Goal: Check status: Check status

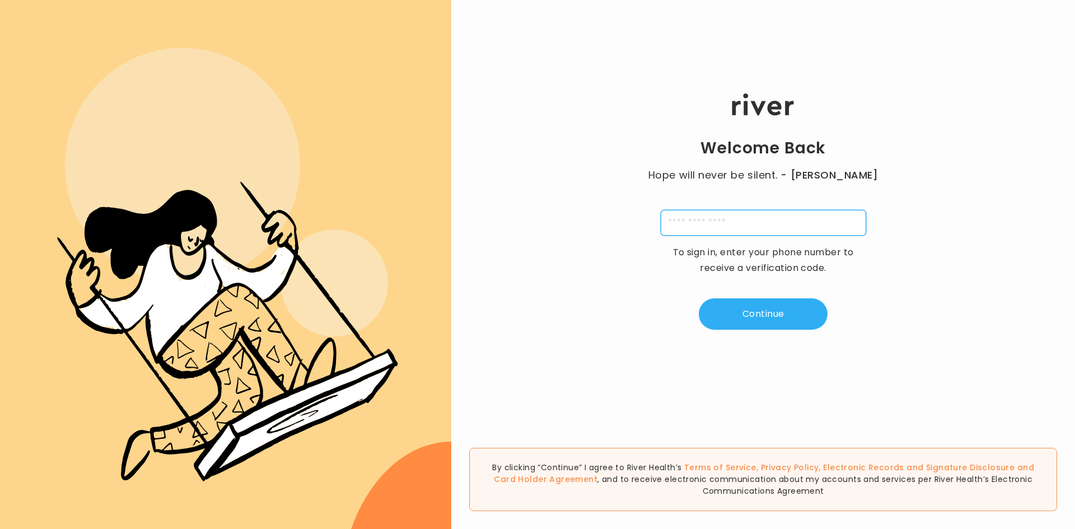
click at [726, 218] on input "tel" at bounding box center [764, 223] width 206 height 26
type input "**********"
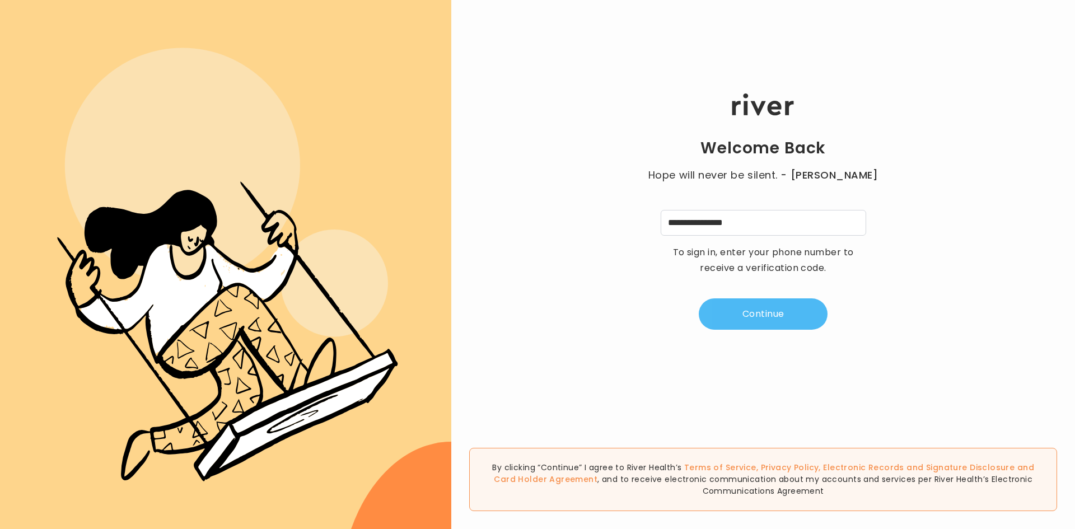
click at [780, 313] on button "Continue" at bounding box center [763, 314] width 129 height 31
type input "*"
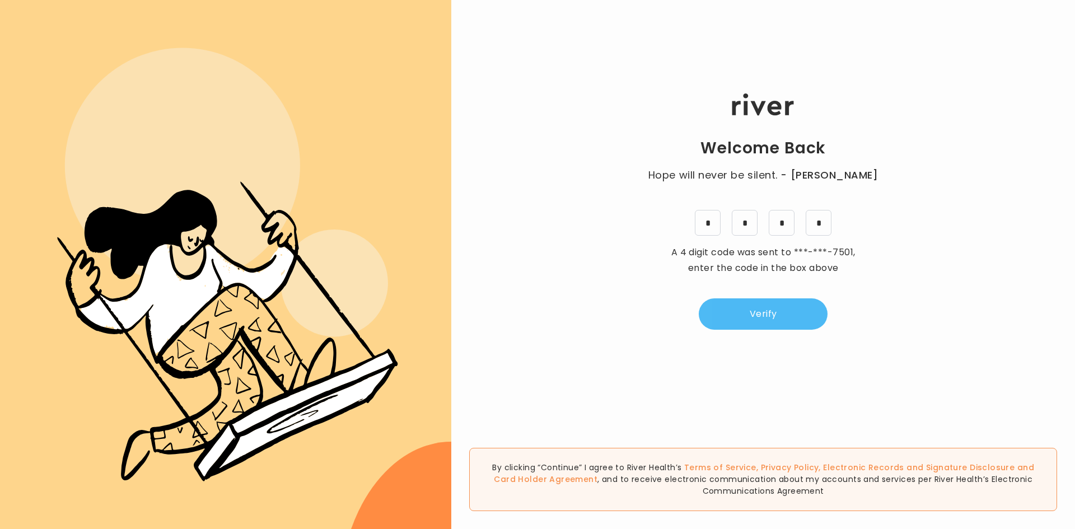
click at [785, 310] on button "Verify" at bounding box center [763, 314] width 129 height 31
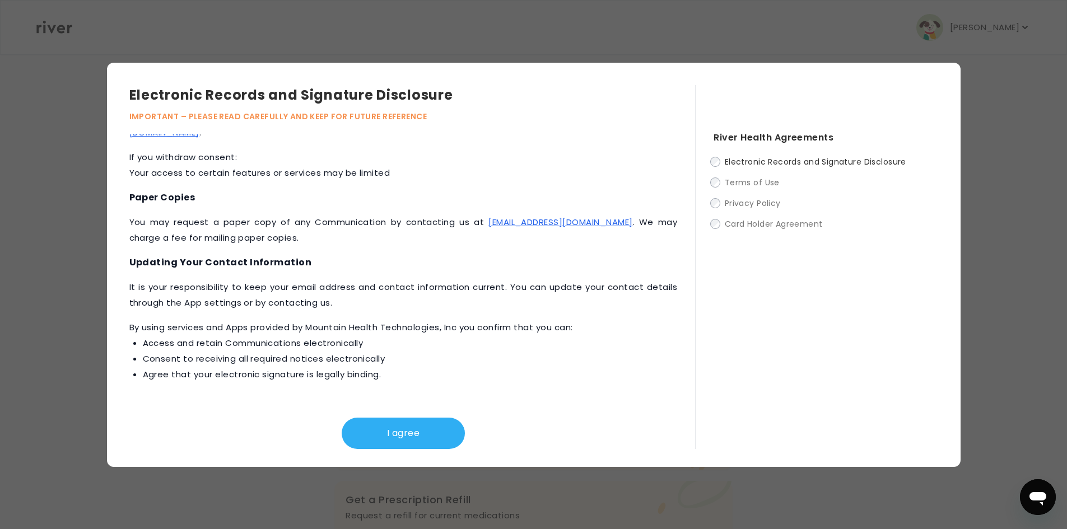
scroll to position [474, 0]
click at [394, 435] on button "I agree" at bounding box center [403, 433] width 123 height 31
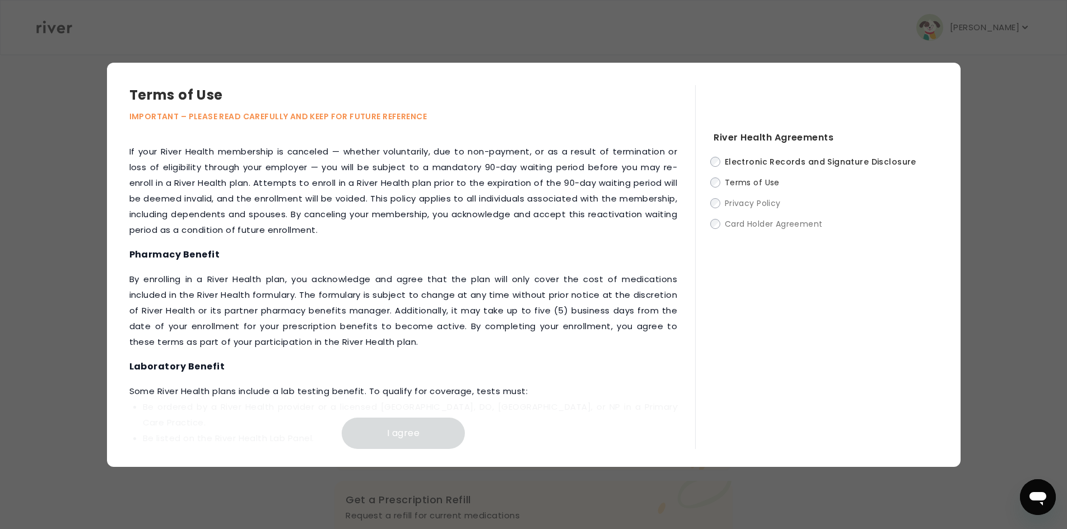
scroll to position [1191, 0]
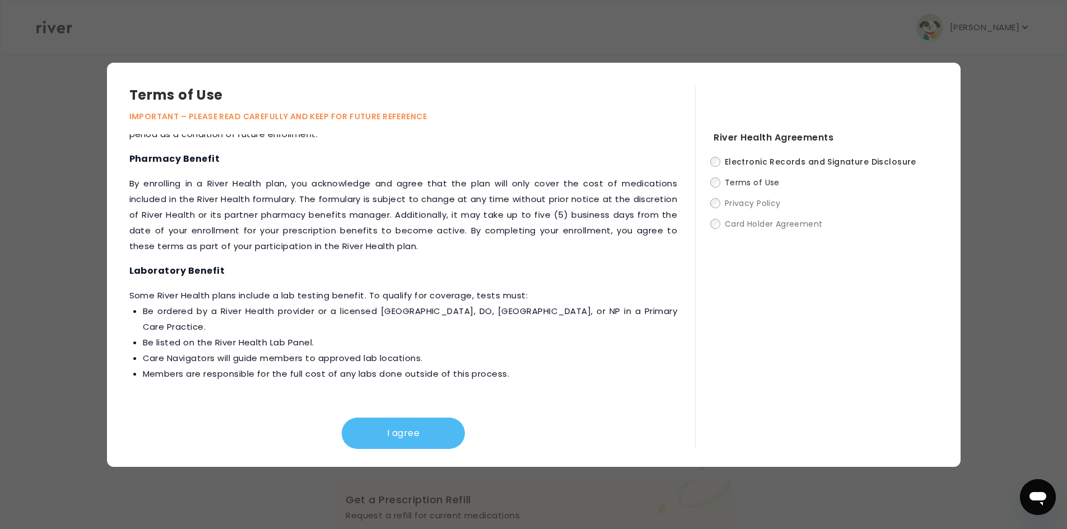
click at [420, 437] on button "I agree" at bounding box center [403, 433] width 123 height 31
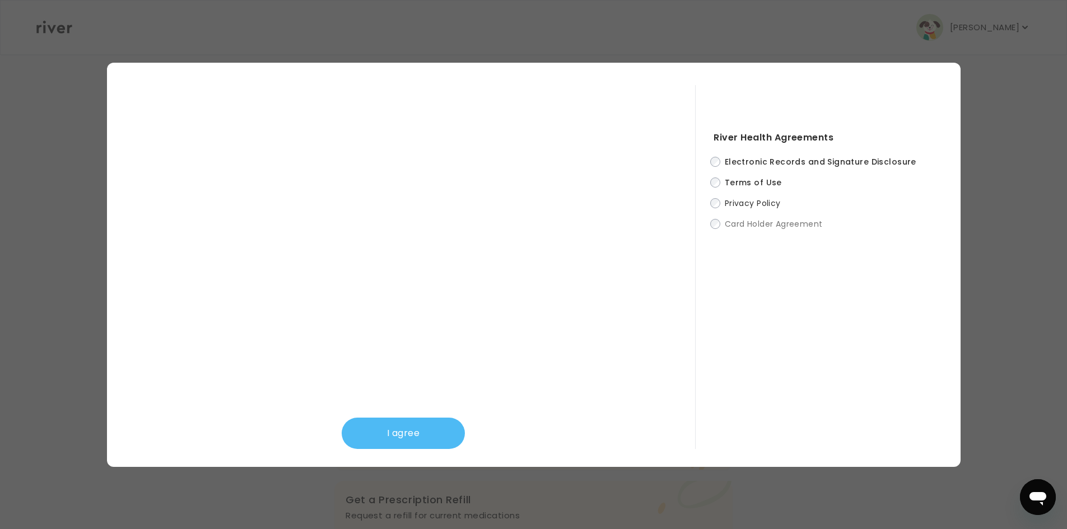
click at [420, 436] on button "I agree" at bounding box center [403, 433] width 123 height 31
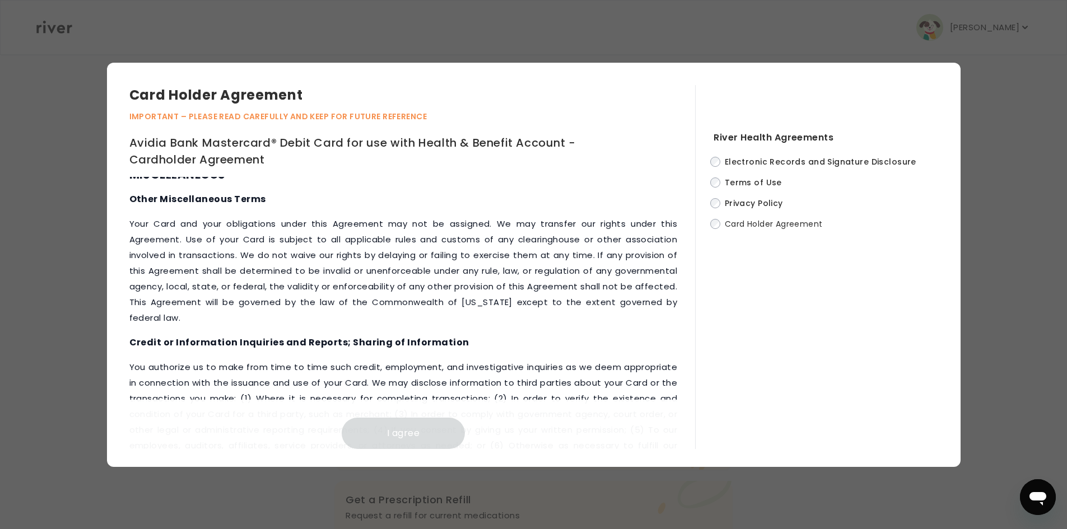
scroll to position [4682, 0]
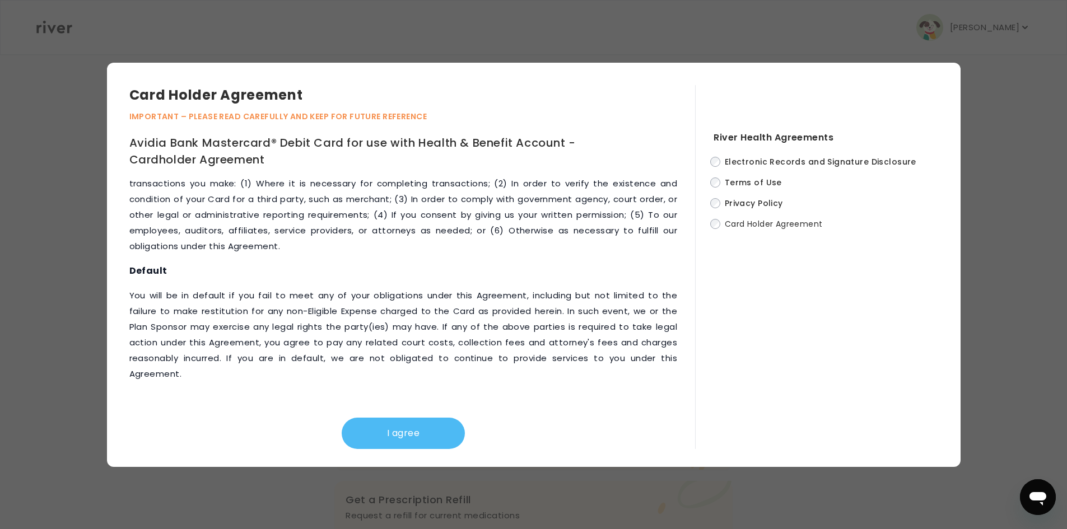
drag, startPoint x: 351, startPoint y: 451, endPoint x: 351, endPoint y: 445, distance: 6.2
click at [350, 451] on div "Card Holder Agreement IMPORTANT – PLEASE READ CAREFULLY AND KEEP FOR FUTURE REF…" at bounding box center [534, 265] width 854 height 404
click at [394, 428] on button "I agree" at bounding box center [403, 433] width 123 height 31
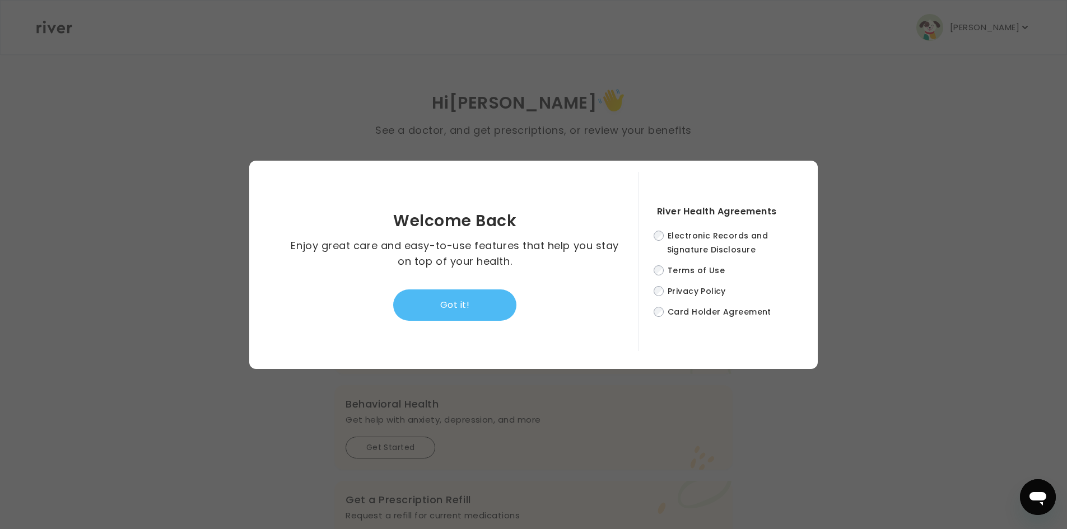
click at [458, 304] on button "Got it!" at bounding box center [454, 305] width 123 height 31
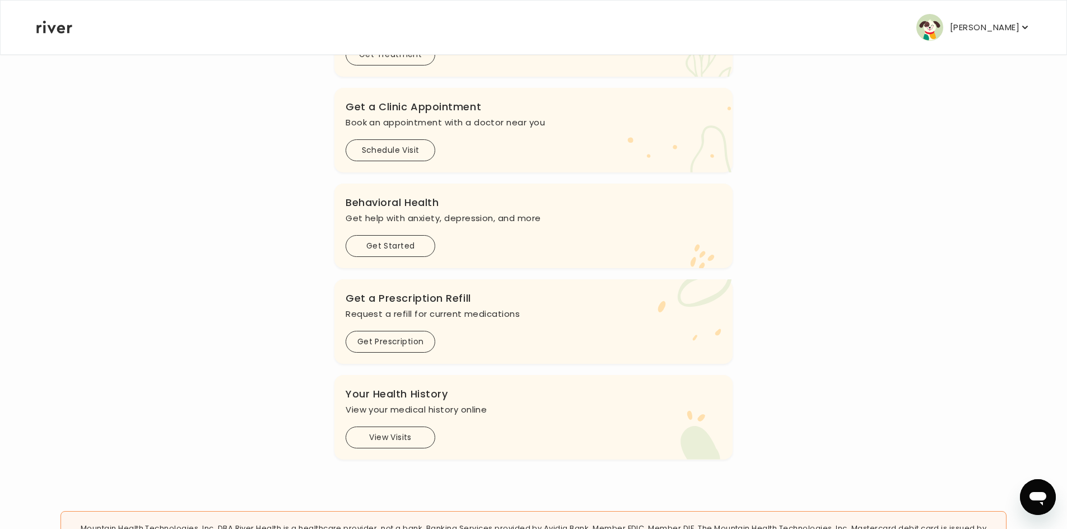
scroll to position [224, 0]
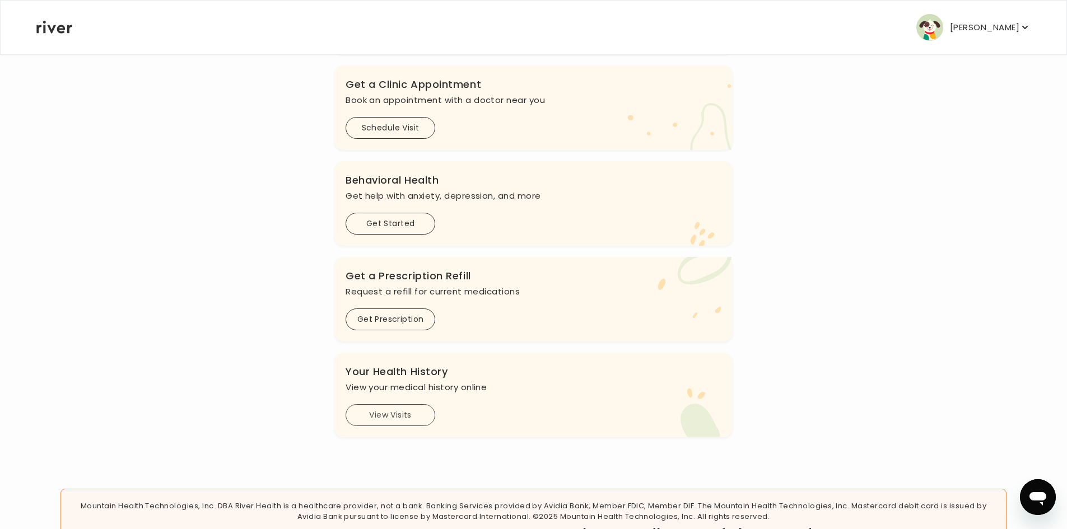
click at [395, 410] on button "View Visits" at bounding box center [391, 415] width 90 height 22
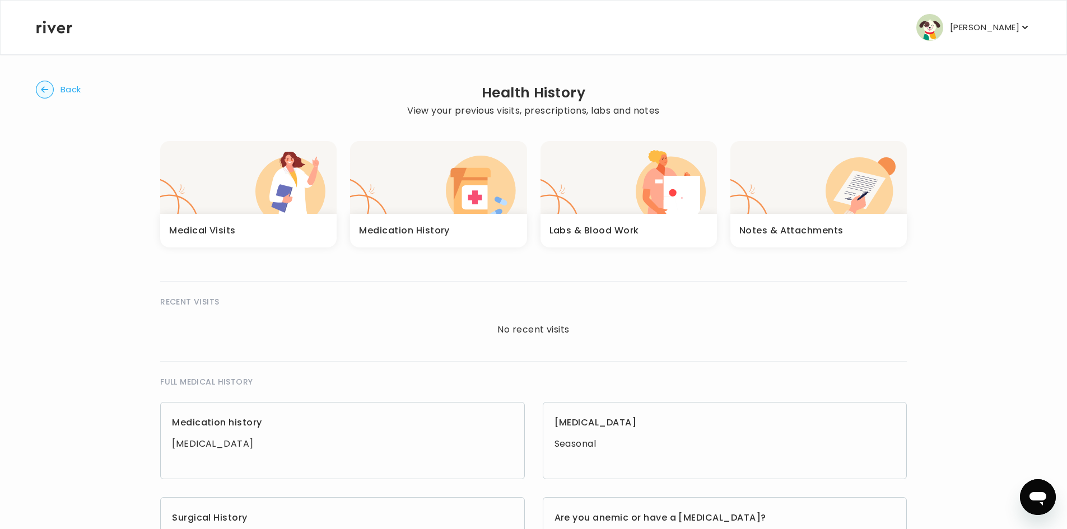
click at [624, 206] on div "button" at bounding box center [629, 177] width 176 height 73
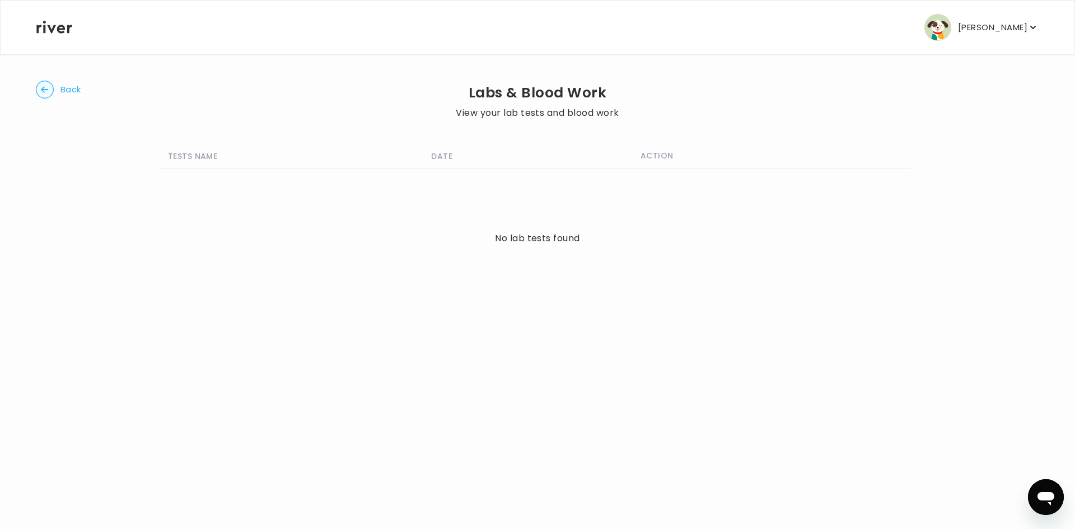
click at [54, 92] on button "Back" at bounding box center [58, 90] width 45 height 18
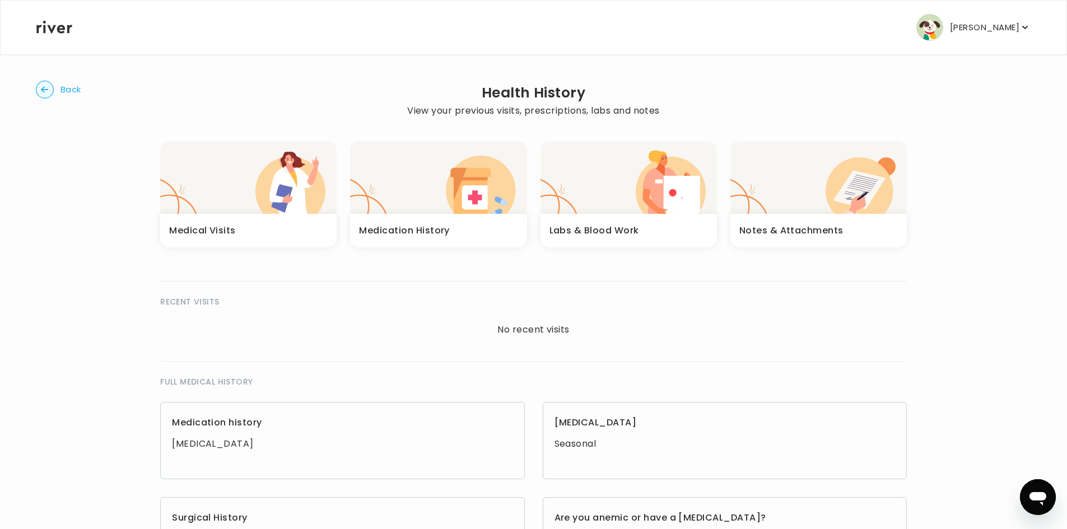
click at [298, 176] on icon "button" at bounding box center [290, 196] width 35 height 59
